Goal: Obtain resource: Obtain resource

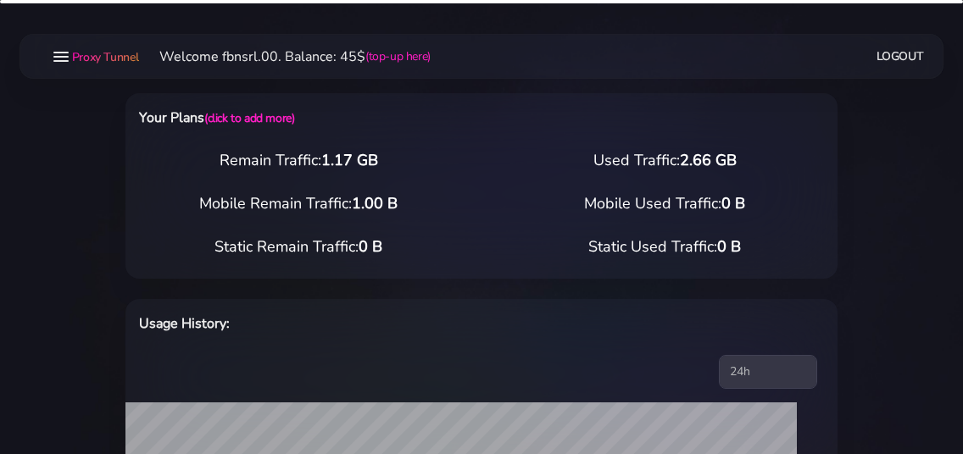
select select "static"
select select "IT"
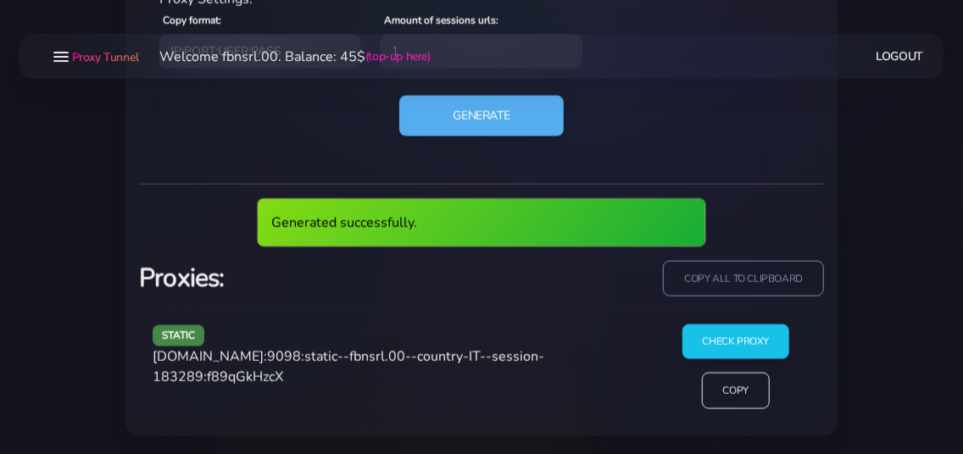
scroll to position [848, 0]
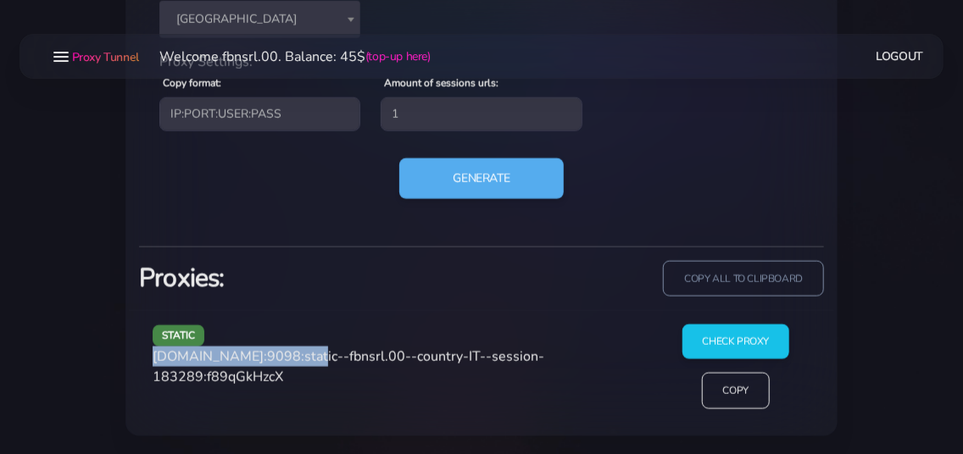
drag, startPoint x: 153, startPoint y: 354, endPoint x: 298, endPoint y: 355, distance: 145.0
click at [298, 355] on span "[DOMAIN_NAME]:9098:static--fbnsrl.00--country-IT--session-183289:f89qGkHzcX" at bounding box center [349, 367] width 392 height 39
copy span "[DOMAIN_NAME]:9098"
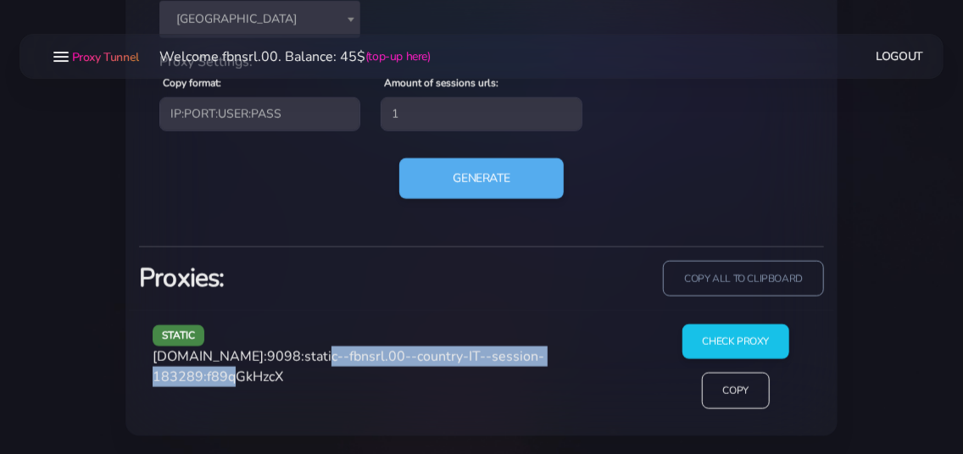
drag, startPoint x: 306, startPoint y: 359, endPoint x: 250, endPoint y: 383, distance: 61.1
click at [250, 383] on span "[DOMAIN_NAME]:9098:static--fbnsrl.00--country-IT--session-183289:f89qGkHzcX" at bounding box center [349, 367] width 392 height 39
copy span "static--fbnsrl.00--country-IT--session-183289"
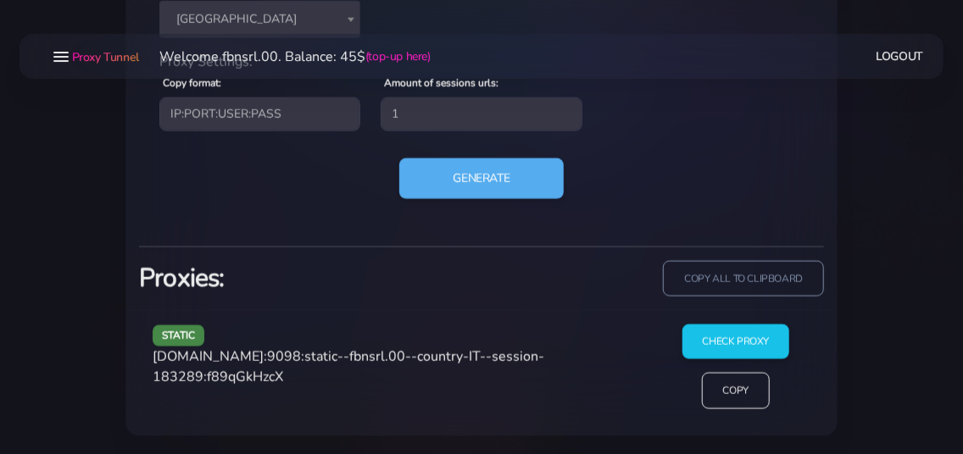
click at [294, 378] on span "[DOMAIN_NAME]:9098:static--fbnsrl.00--country-IT--session-183289:f89qGkHzcX" at bounding box center [349, 367] width 392 height 39
copy span "f89qGkHzcX"
